Goal: Task Accomplishment & Management: Complete application form

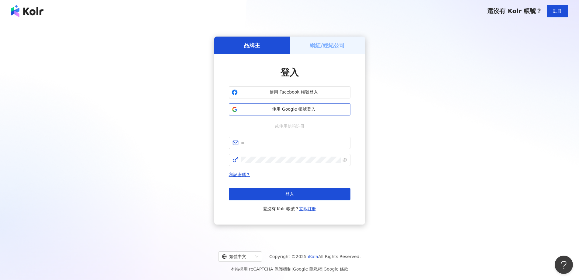
click at [279, 108] on span "使用 Google 帳號登入" at bounding box center [294, 109] width 108 height 6
click at [302, 109] on span "使用 Google 帳號登入" at bounding box center [294, 109] width 108 height 6
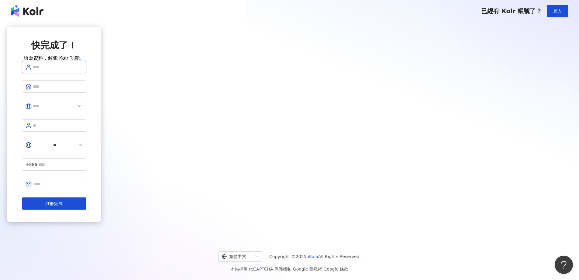
click at [83, 70] on input "text" at bounding box center [58, 67] width 50 height 7
click at [86, 61] on div "快完成了！ 填寫資料，解鎖 Kolr 功能。" at bounding box center [54, 50] width 64 height 22
click at [527, 14] on span "已經有 Kolr 帳號了？" at bounding box center [511, 10] width 61 height 7
click at [101, 40] on div "快完成了！ 填寫資料，解鎖 Kolr 功能。 請填寫用戶名稱（2 至 50 字） ** +886 註冊完成" at bounding box center [54, 130] width 94 height 207
click at [492, 13] on span "已經有 Kolr 帳號了？" at bounding box center [511, 10] width 61 height 7
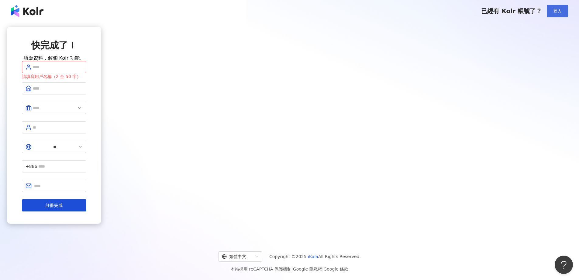
click at [557, 12] on span "登入" at bounding box center [558, 11] width 9 height 5
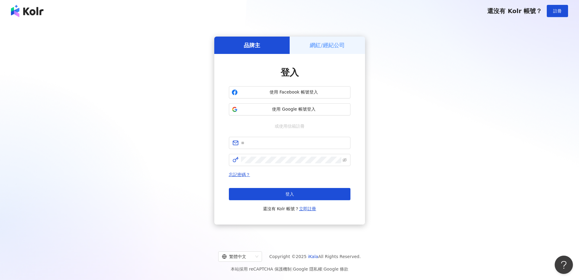
click at [330, 48] on h5 "網紅/經紀公司" at bounding box center [327, 45] width 35 height 8
